Goal: Task Accomplishment & Management: Complete application form

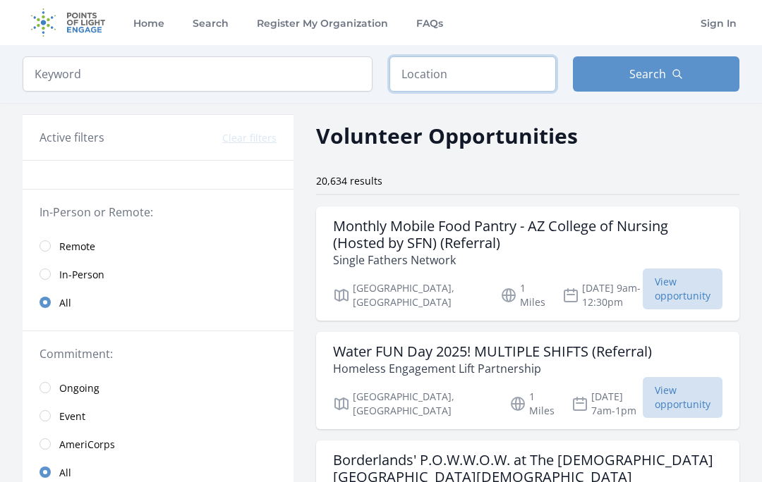
click at [438, 71] on input "text" at bounding box center [472, 73] width 166 height 35
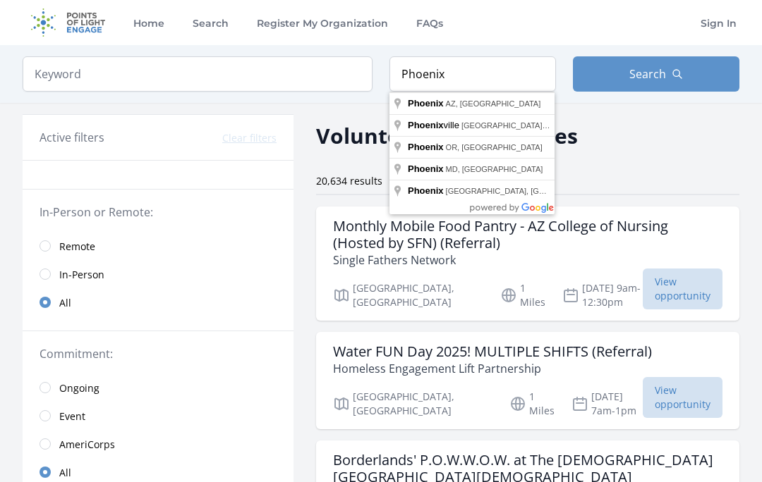
type input "Phoenix, AZ, USA"
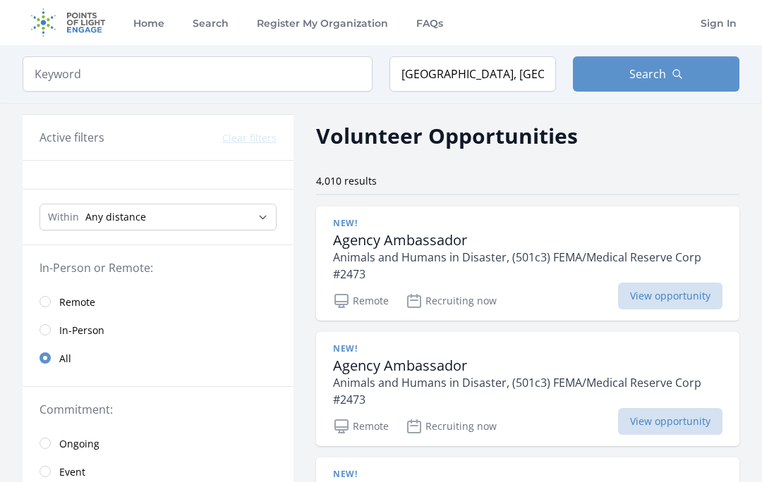
click at [669, 79] on button "Search" at bounding box center [656, 73] width 166 height 35
click at [674, 293] on span "View opportunity" at bounding box center [670, 296] width 104 height 27
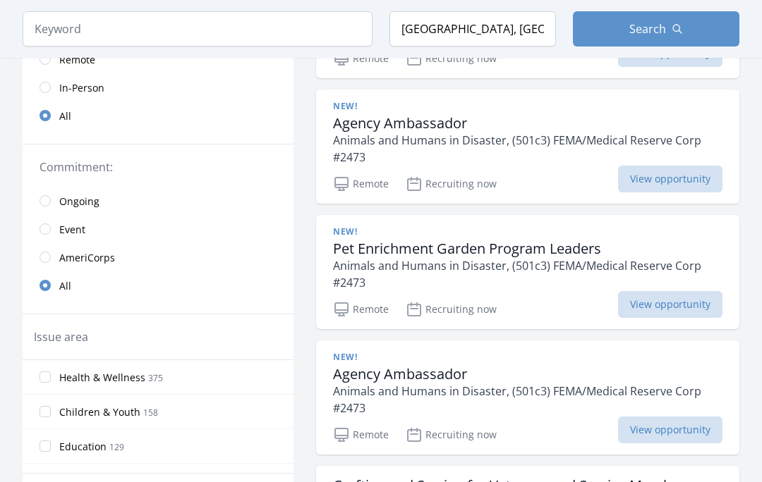
scroll to position [243, 0]
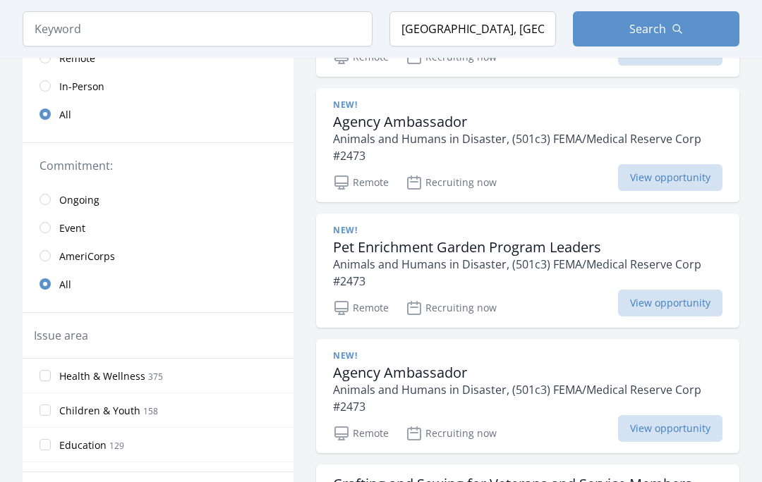
click at [675, 301] on span "View opportunity" at bounding box center [670, 304] width 104 height 27
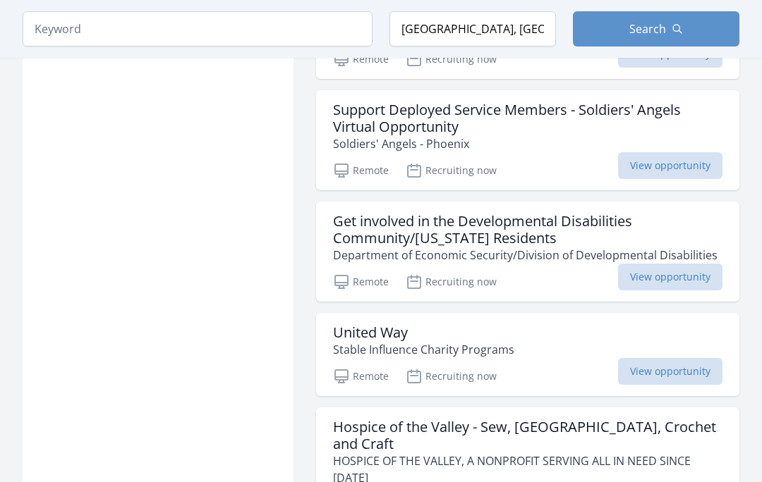
scroll to position [1777, 0]
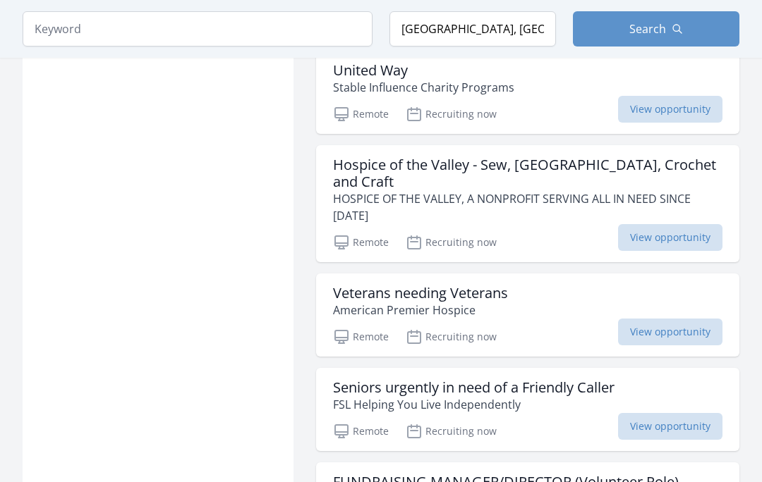
scroll to position [2040, 0]
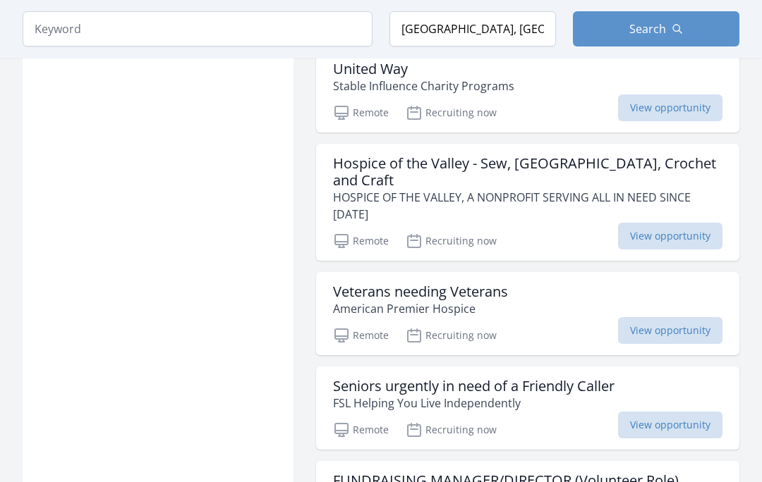
click at [668, 412] on span "View opportunity" at bounding box center [670, 425] width 104 height 27
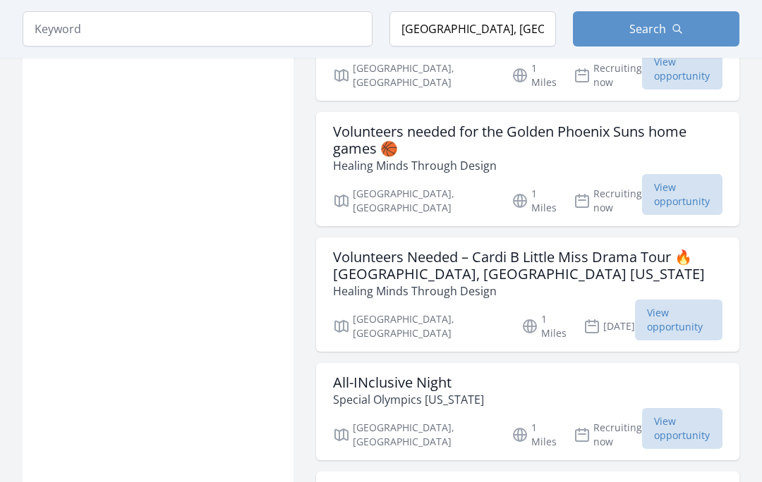
scroll to position [3327, 0]
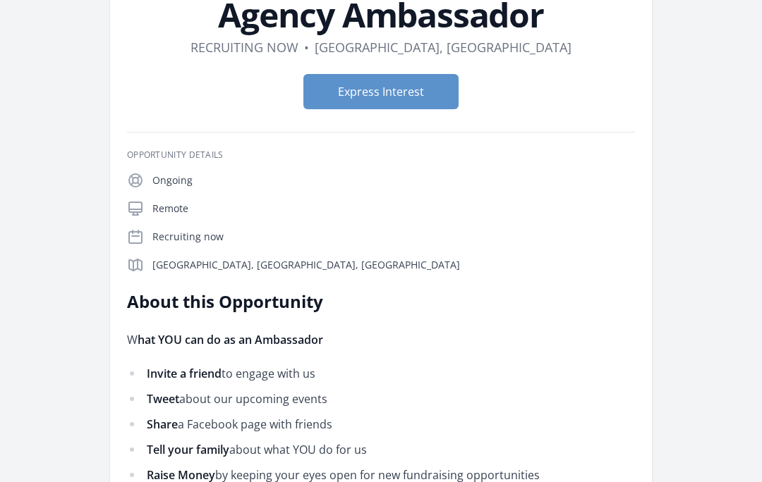
scroll to position [104, 0]
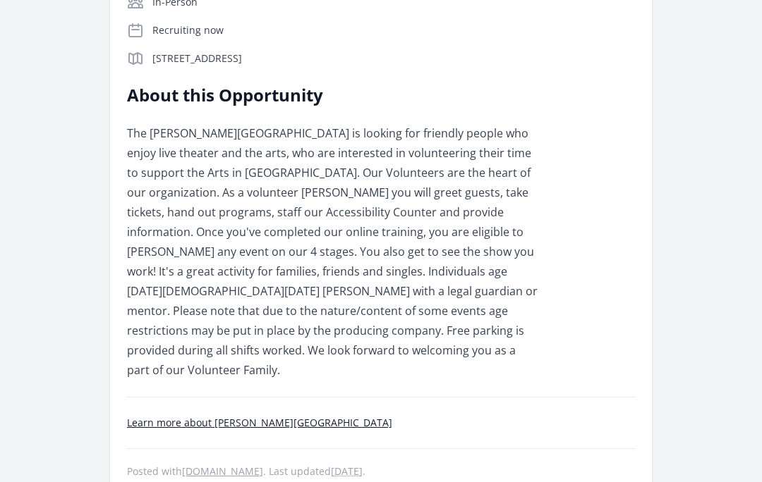
scroll to position [382, 0]
click at [299, 417] on link "Learn more about [PERSON_NAME][GEOGRAPHIC_DATA]" at bounding box center [259, 423] width 265 height 13
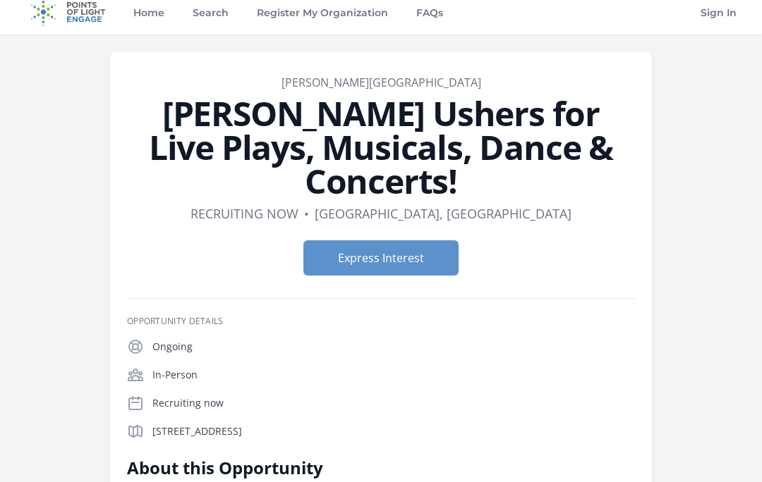
scroll to position [0, 0]
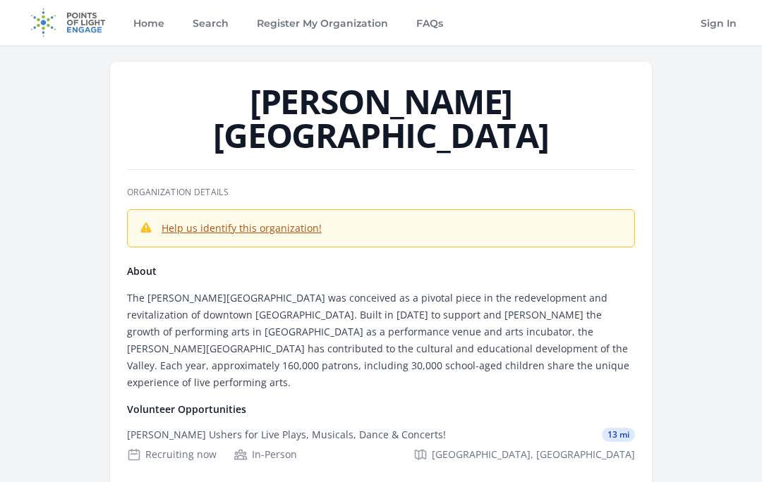
click at [295, 221] on link "Help us identify this organization!" at bounding box center [241, 227] width 160 height 13
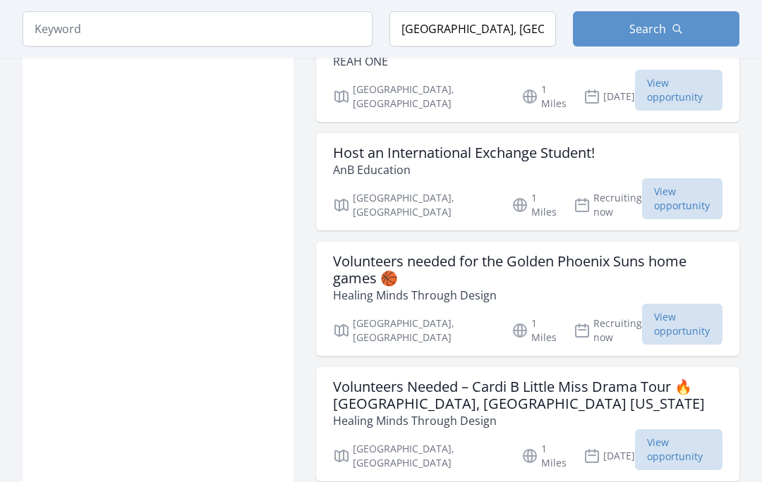
scroll to position [3196, 0]
click at [666, 305] on span "View opportunity" at bounding box center [682, 325] width 80 height 41
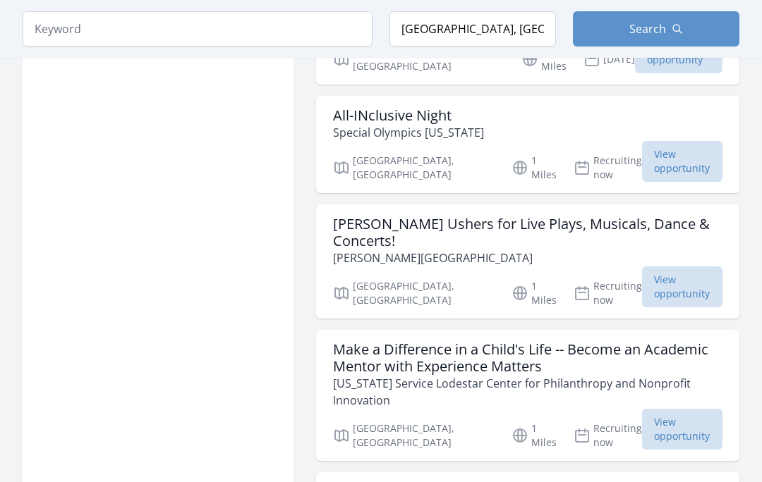
scroll to position [3595, 0]
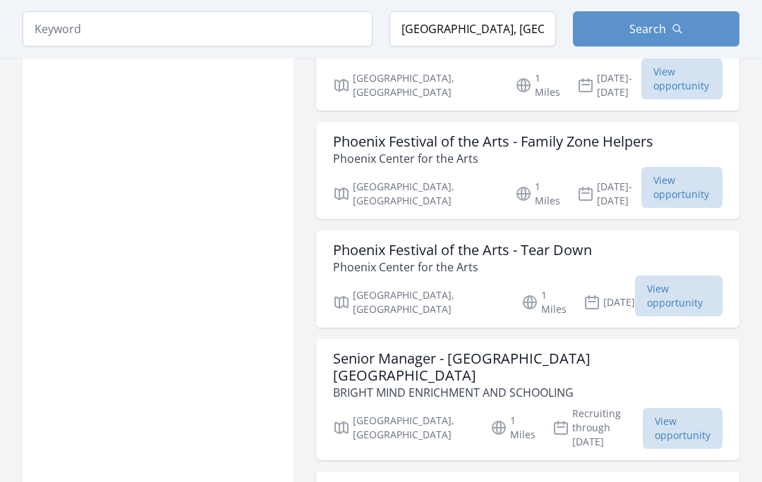
scroll to position [5266, 0]
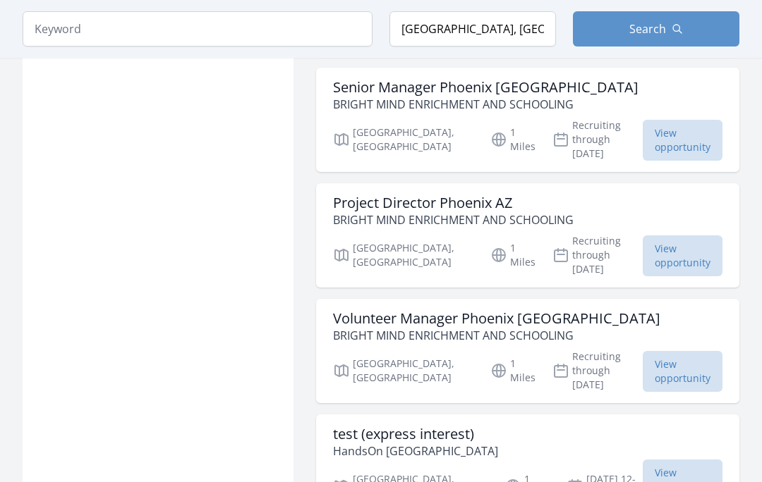
scroll to position [7789, 0]
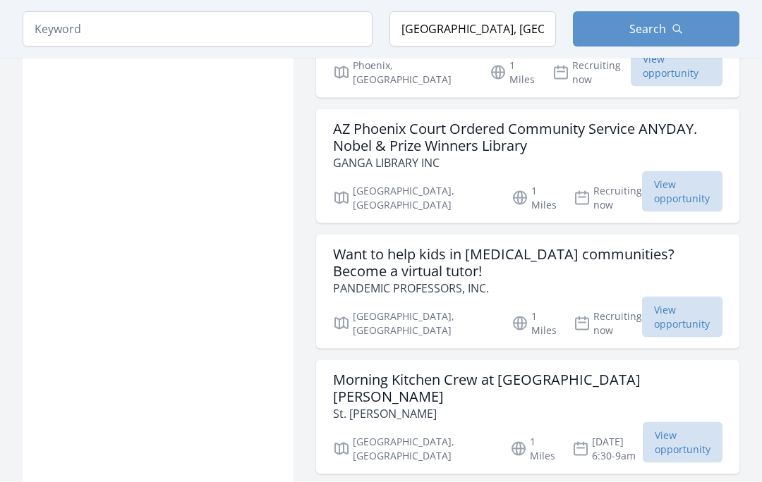
scroll to position [8312, 0]
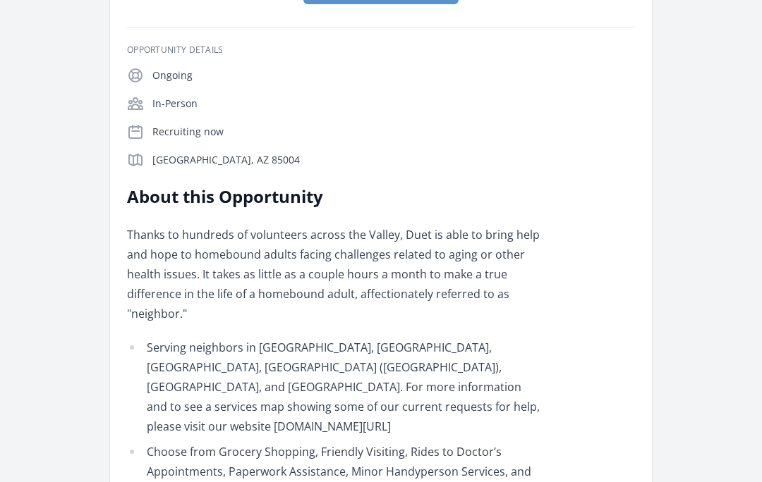
scroll to position [215, 0]
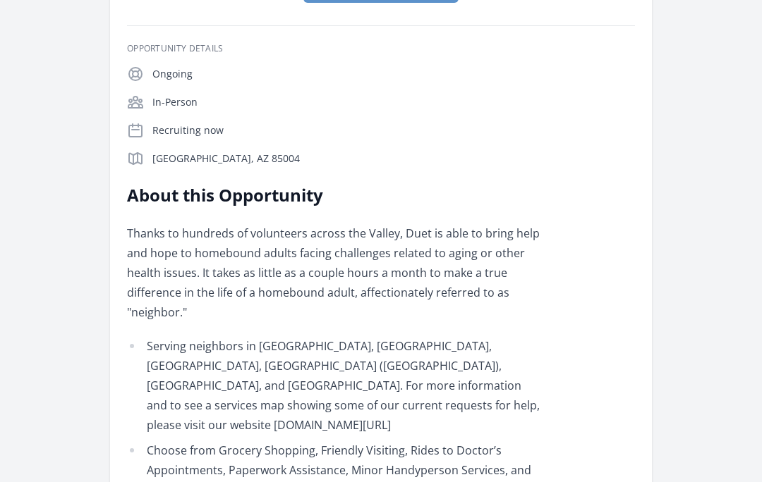
click at [609, 470] on div "About this Opportunity Thanks to hundreds of volunteers across the Valley, Duet…" at bounding box center [381, 379] width 508 height 389
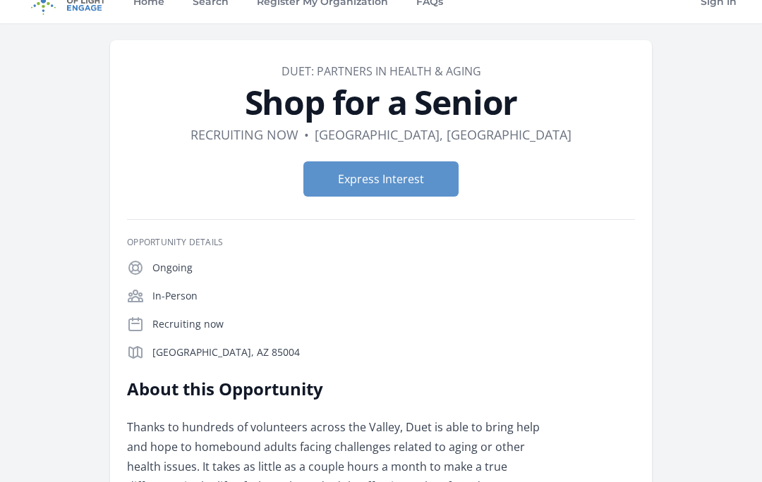
scroll to position [22, 0]
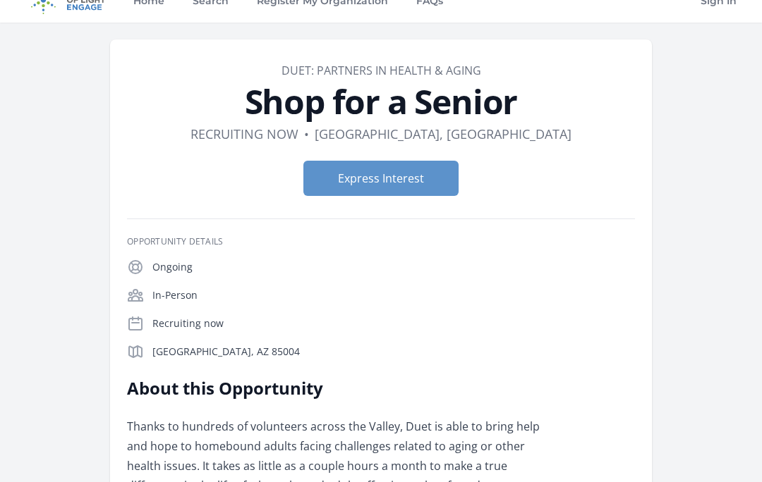
click at [400, 178] on button "Express Interest" at bounding box center [380, 178] width 155 height 35
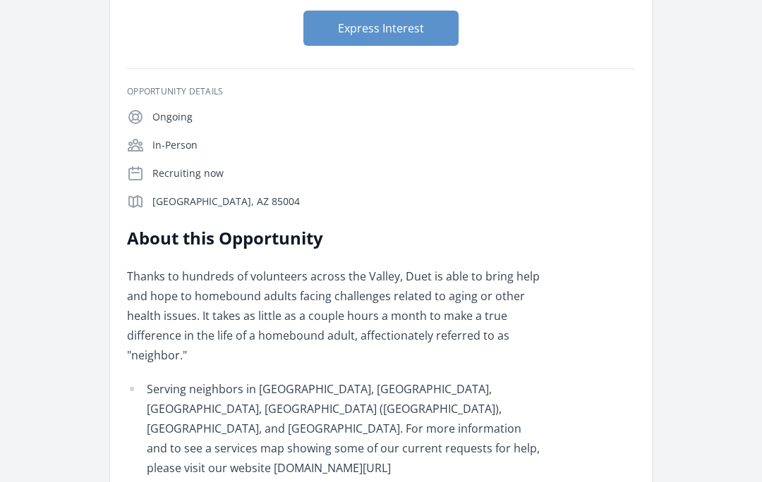
scroll to position [171, 0]
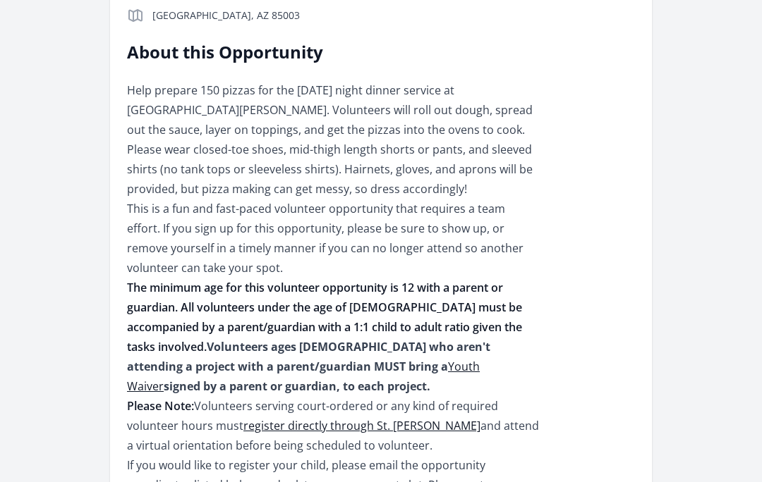
scroll to position [384, 0]
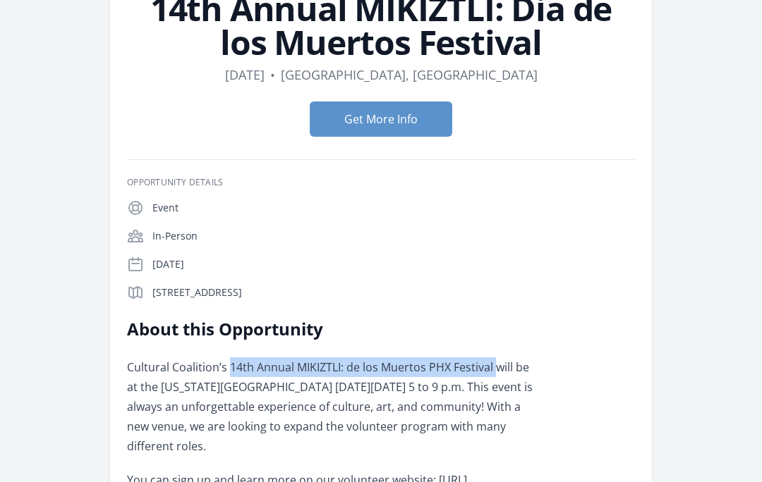
scroll to position [116, 0]
